Goal: Task Accomplishment & Management: Use online tool/utility

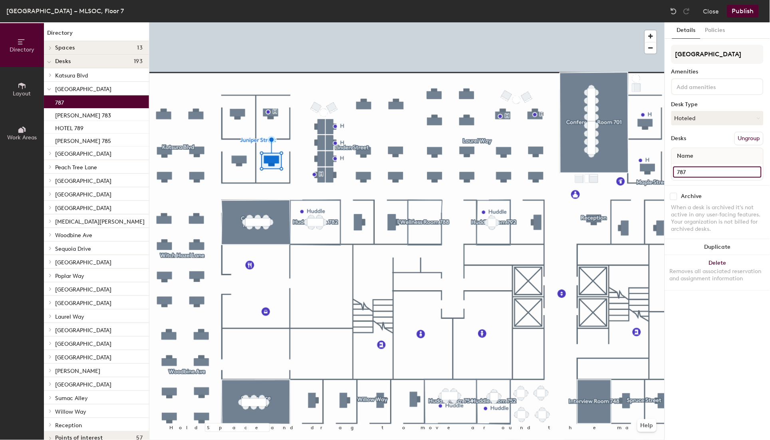
drag, startPoint x: 692, startPoint y: 174, endPoint x: 685, endPoint y: 174, distance: 6.8
click at [691, 174] on input "787" at bounding box center [717, 172] width 88 height 11
click at [677, 171] on input "787" at bounding box center [717, 172] width 88 height 11
type input "HOTEL 787"
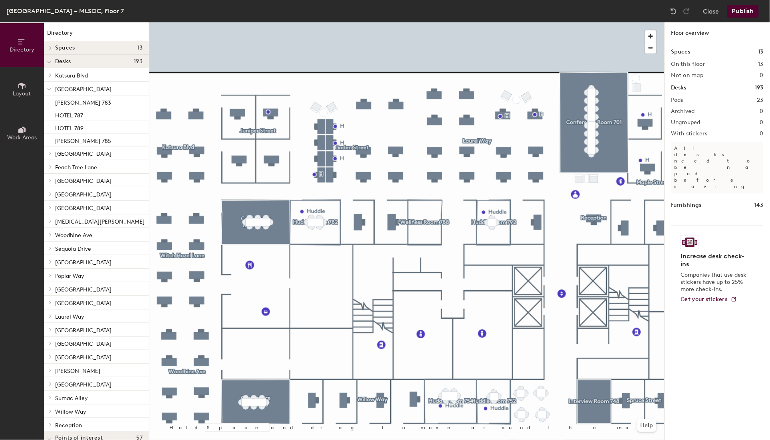
click at [22, 91] on span "Layout" at bounding box center [22, 93] width 18 height 7
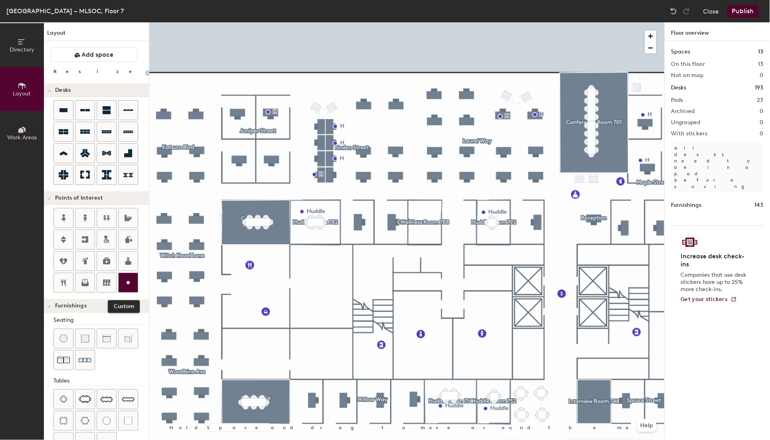
click at [125, 279] on icon at bounding box center [128, 283] width 10 height 10
type input "20"
type input "H"
type input "20"
type input "H"
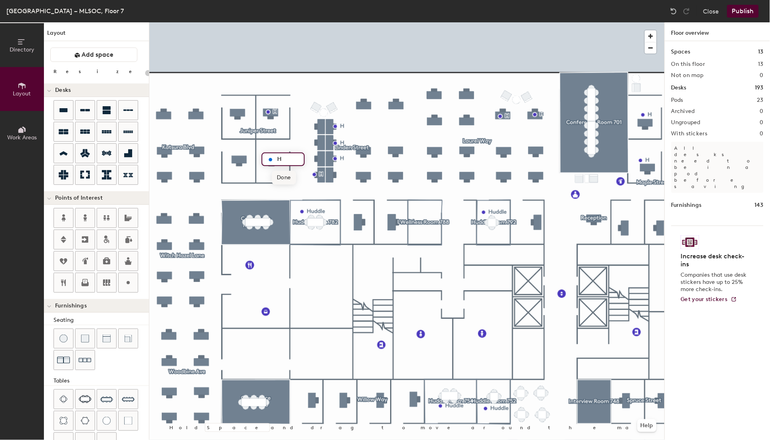
click at [282, 178] on span "Done" at bounding box center [284, 178] width 24 height 14
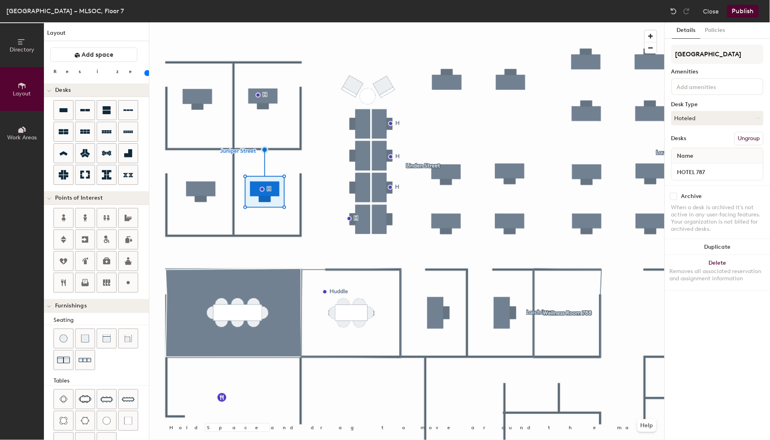
click at [700, 83] on input at bounding box center [711, 86] width 72 height 10
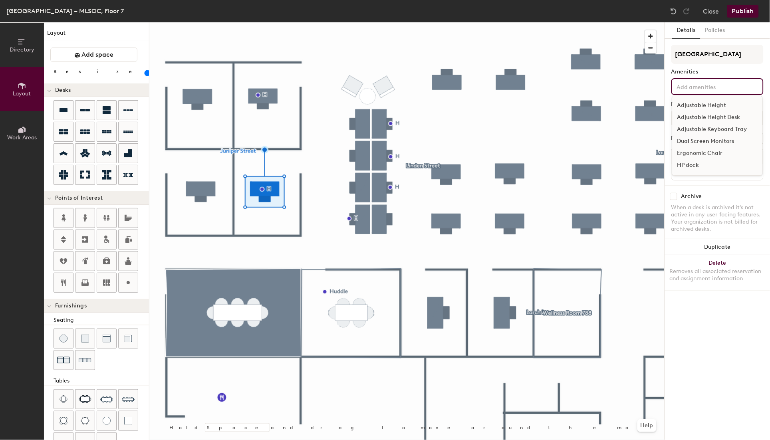
click at [702, 118] on div "Adjustable Height Desk" at bounding box center [717, 117] width 90 height 12
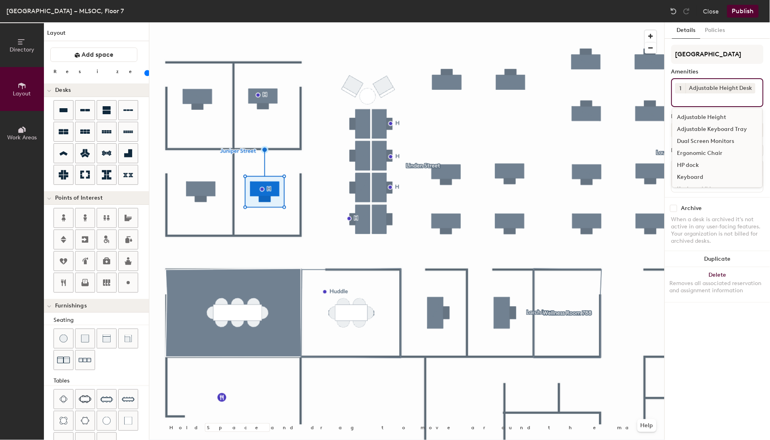
click at [700, 149] on div "Ergonomic Chair" at bounding box center [717, 153] width 90 height 12
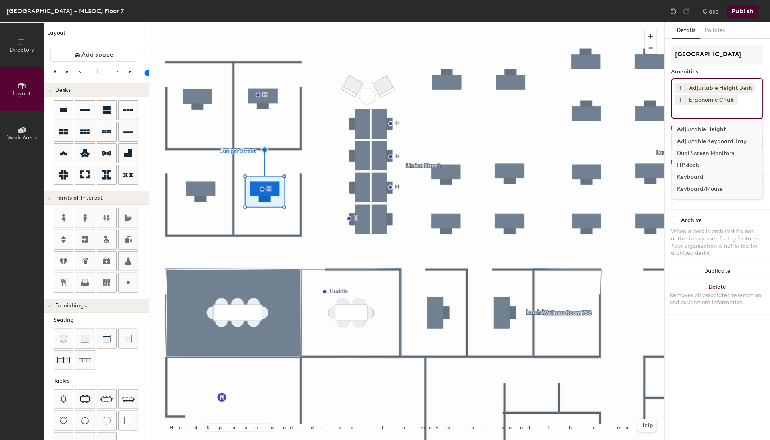
scroll to position [44, 0]
click at [696, 141] on div "Keyboard/Mouse" at bounding box center [717, 145] width 90 height 12
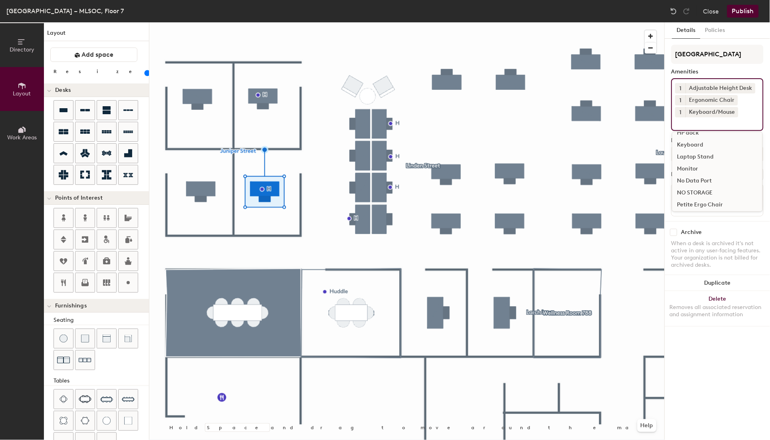
click at [696, 168] on div "Monitor" at bounding box center [717, 169] width 90 height 12
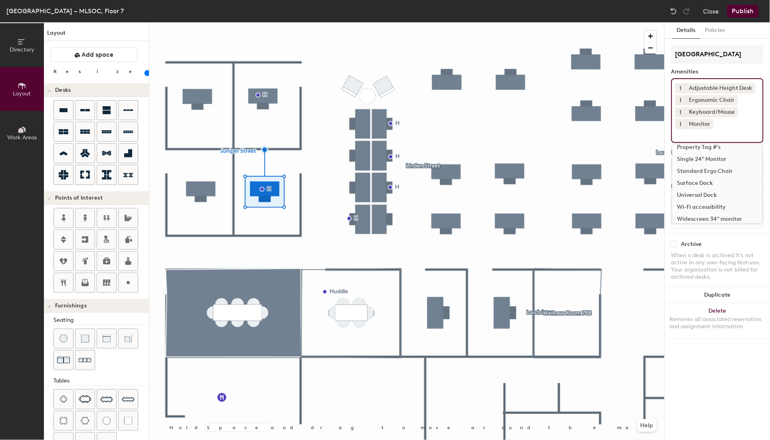
scroll to position [131, 0]
click at [699, 188] on div "Universal Dock" at bounding box center [717, 190] width 90 height 12
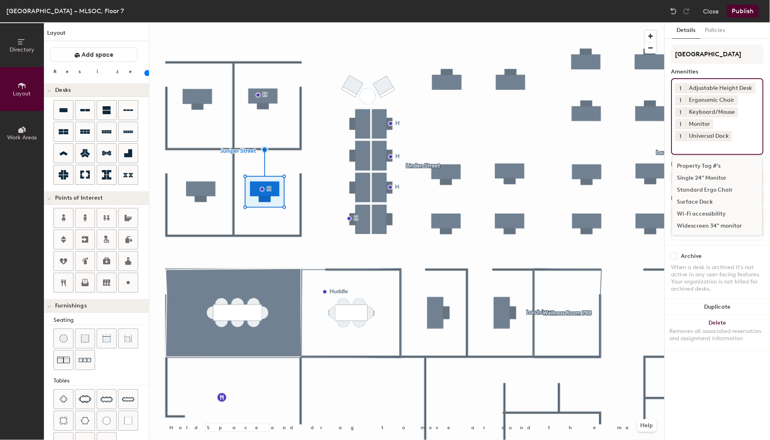
scroll to position [119, 0]
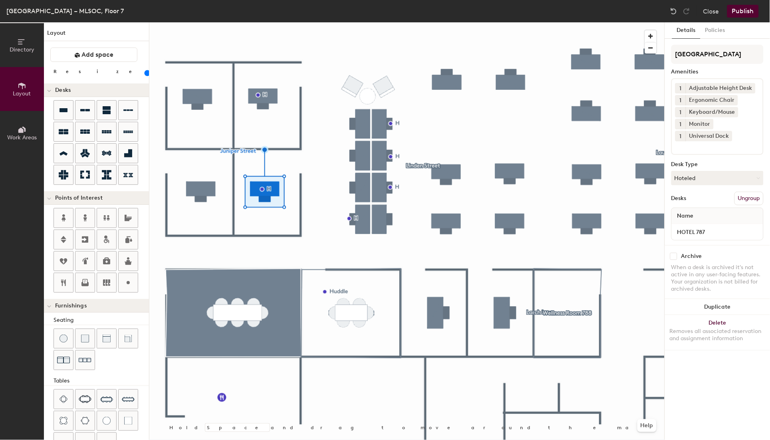
click at [710, 368] on div "Details Policies Juniper Street Amenities 1 Adjustable Height Desk 1 Ergonomic …" at bounding box center [717, 231] width 105 height 418
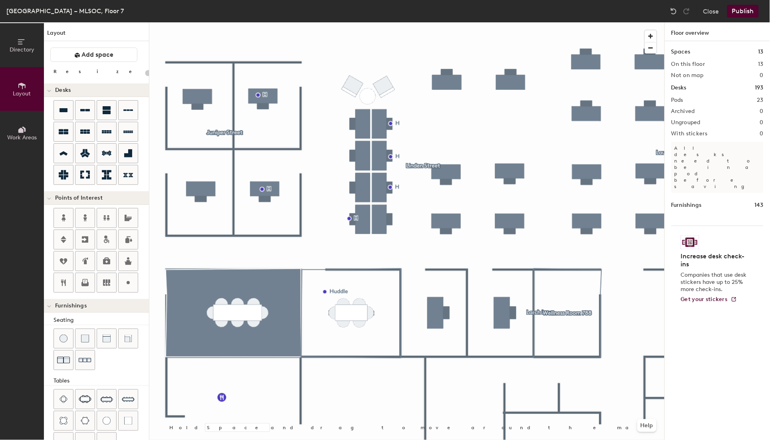
click at [738, 11] on button "Publish" at bounding box center [743, 11] width 32 height 13
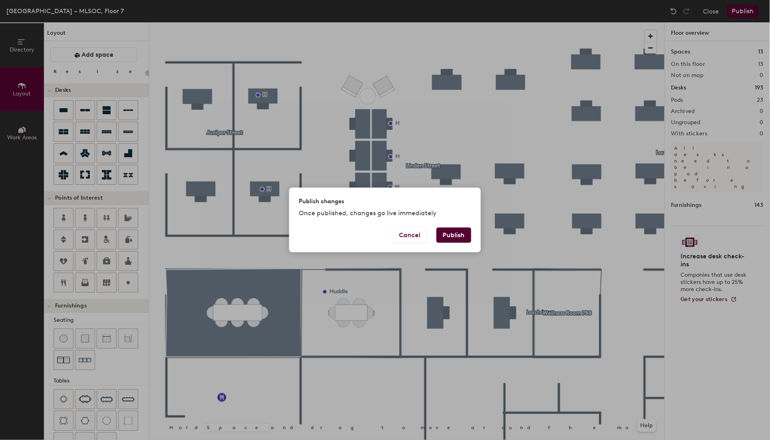
click at [448, 237] on button "Publish" at bounding box center [453, 235] width 35 height 15
type input "20"
